Goal: Information Seeking & Learning: Learn about a topic

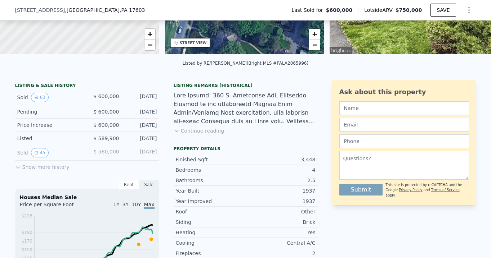
scroll to position [125, 0]
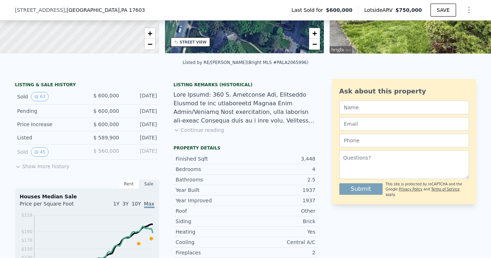
click at [26, 164] on button "Show more history" at bounding box center [42, 165] width 54 height 10
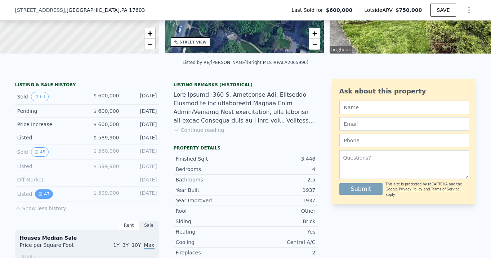
click at [39, 190] on button "47" at bounding box center [44, 194] width 18 height 9
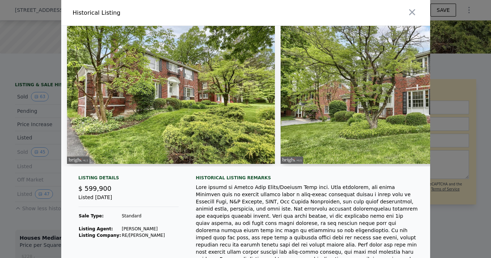
click at [163, 93] on img at bounding box center [171, 95] width 208 height 138
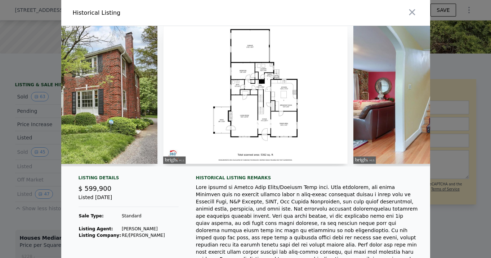
scroll to position [0, 331]
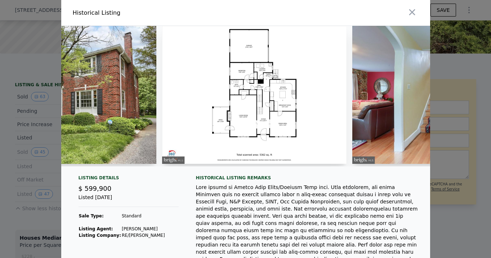
click at [217, 74] on img at bounding box center [254, 95] width 184 height 138
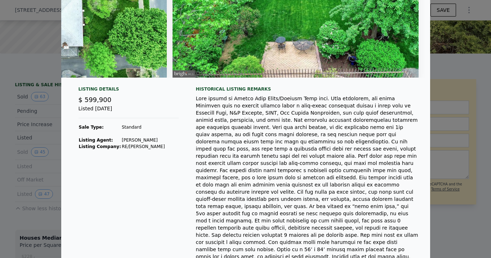
scroll to position [162, 0]
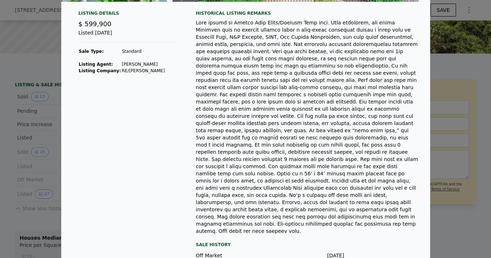
click at [34, 147] on div at bounding box center [245, 129] width 491 height 258
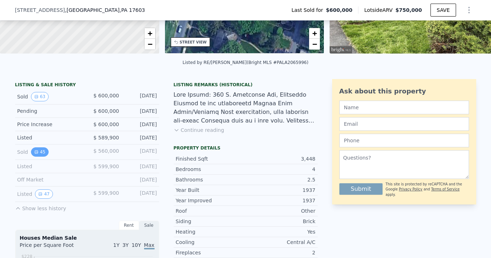
click at [43, 153] on button "45" at bounding box center [40, 152] width 18 height 9
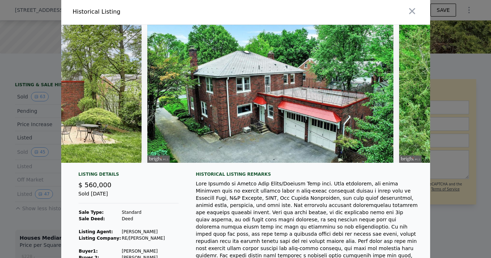
scroll to position [0, 9144]
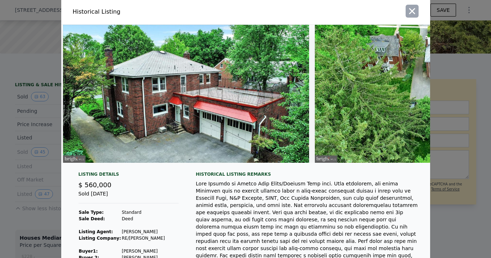
click at [411, 5] on button "button" at bounding box center [411, 11] width 13 height 13
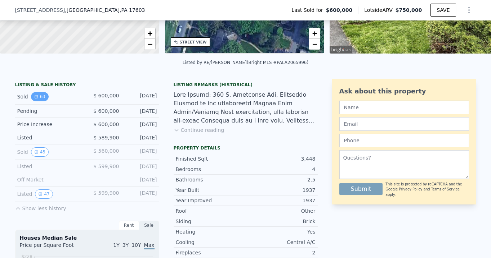
click at [39, 95] on button "63" at bounding box center [40, 96] width 18 height 9
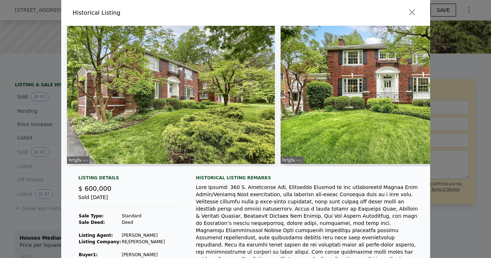
click at [155, 137] on img at bounding box center [171, 95] width 208 height 138
click at [187, 98] on img at bounding box center [171, 95] width 208 height 138
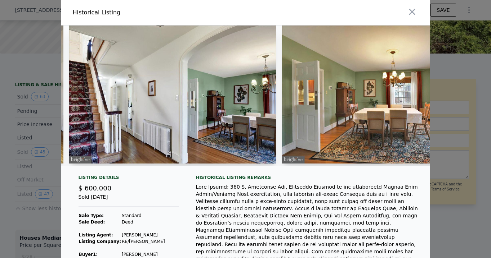
scroll to position [0, 3528]
